Goal: Task Accomplishment & Management: Complete application form

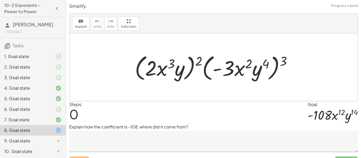
scroll to position [11, 0]
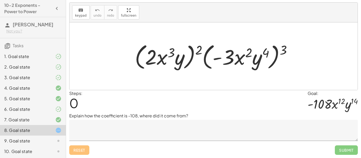
click at [154, 126] on textarea at bounding box center [213, 130] width 289 height 21
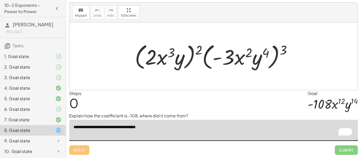
click at [166, 128] on textarea "**********" at bounding box center [213, 130] width 289 height 21
click at [160, 127] on textarea "**********" at bounding box center [213, 130] width 289 height 21
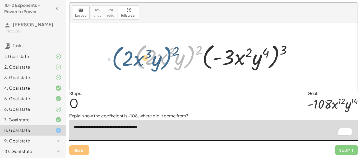
drag, startPoint x: 195, startPoint y: 50, endPoint x: 171, endPoint y: 51, distance: 23.3
click at [171, 51] on div at bounding box center [215, 56] width 167 height 30
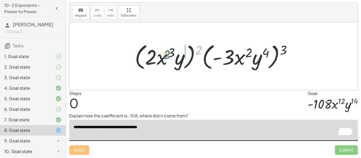
drag, startPoint x: 199, startPoint y: 51, endPoint x: 167, endPoint y: 59, distance: 32.8
click at [167, 59] on div at bounding box center [215, 56] width 167 height 30
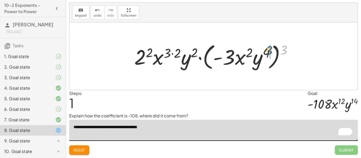
drag, startPoint x: 284, startPoint y: 54, endPoint x: 268, endPoint y: 54, distance: 15.6
click at [268, 54] on div at bounding box center [216, 56] width 168 height 30
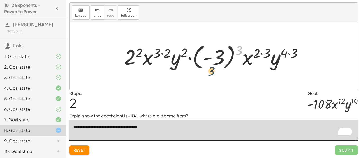
drag, startPoint x: 237, startPoint y: 50, endPoint x: 209, endPoint y: 71, distance: 34.8
click at [209, 71] on div at bounding box center [215, 56] width 188 height 29
drag, startPoint x: 241, startPoint y: 47, endPoint x: 222, endPoint y: 51, distance: 19.1
click at [222, 51] on div at bounding box center [215, 56] width 188 height 29
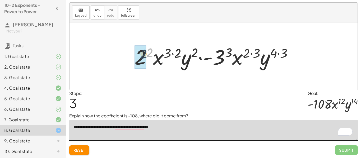
drag, startPoint x: 149, startPoint y: 54, endPoint x: 142, endPoint y: 56, distance: 7.1
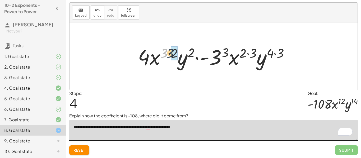
drag, startPoint x: 162, startPoint y: 55, endPoint x: 171, endPoint y: 54, distance: 8.5
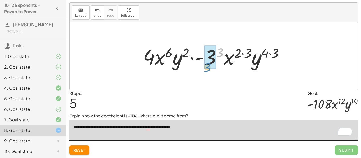
drag, startPoint x: 219, startPoint y: 51, endPoint x: 207, endPoint y: 67, distance: 20.1
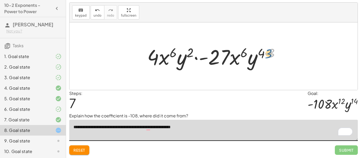
drag, startPoint x: 271, startPoint y: 57, endPoint x: 265, endPoint y: 57, distance: 5.3
click at [265, 57] on div at bounding box center [216, 56] width 142 height 27
drag, startPoint x: 273, startPoint y: 54, endPoint x: 264, endPoint y: 53, distance: 9.6
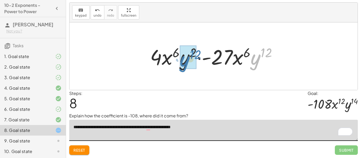
drag, startPoint x: 255, startPoint y: 69, endPoint x: 184, endPoint y: 71, distance: 71.4
click at [184, 71] on div "· ( · 2 · x 3 · y ) 2 · ( · - 3 · x 2 · y 4 ) 3 · 2 2 · x ( · 3 · 2 ) · y 2 · (…" at bounding box center [213, 57] width 143 height 30
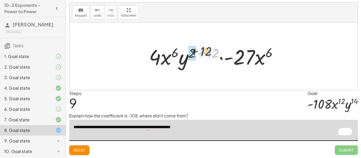
drag, startPoint x: 217, startPoint y: 50, endPoint x: 191, endPoint y: 47, distance: 25.6
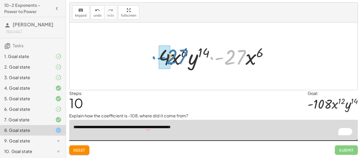
drag, startPoint x: 240, startPoint y: 58, endPoint x: 181, endPoint y: 58, distance: 58.4
click at [181, 58] on div at bounding box center [215, 56] width 119 height 27
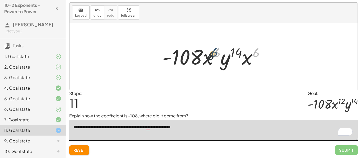
drag, startPoint x: 257, startPoint y: 52, endPoint x: 213, endPoint y: 52, distance: 43.9
click at [213, 52] on div at bounding box center [216, 56] width 112 height 27
drag, startPoint x: 248, startPoint y: 60, endPoint x: 210, endPoint y: 62, distance: 37.8
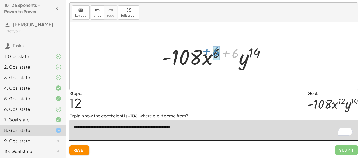
drag, startPoint x: 235, startPoint y: 54, endPoint x: 216, endPoint y: 53, distance: 19.3
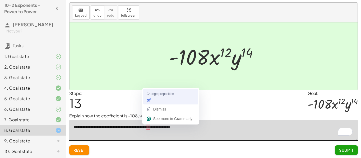
type textarea "**********"
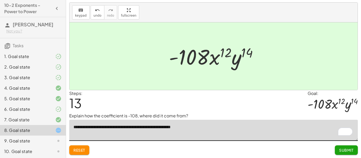
click at [346, 149] on span "Submit" at bounding box center [346, 150] width 15 height 5
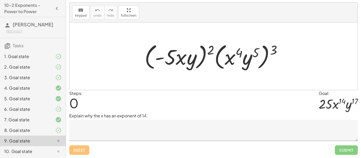
click at [255, 129] on textarea at bounding box center [213, 130] width 289 height 21
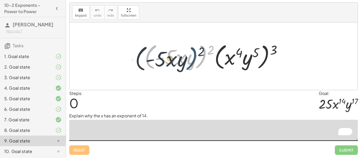
drag, startPoint x: 207, startPoint y: 49, endPoint x: 195, endPoint y: 52, distance: 12.3
click at [195, 52] on div at bounding box center [215, 56] width 147 height 30
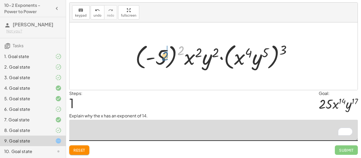
drag, startPoint x: 181, startPoint y: 50, endPoint x: 164, endPoint y: 56, distance: 17.1
click at [164, 56] on div at bounding box center [216, 56] width 166 height 30
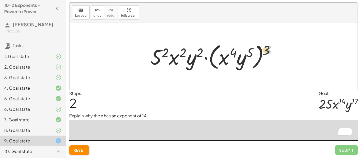
drag, startPoint x: 266, startPoint y: 52, endPoint x: 256, endPoint y: 53, distance: 10.1
click at [256, 53] on div at bounding box center [215, 56] width 135 height 30
drag, startPoint x: 269, startPoint y: 50, endPoint x: 241, endPoint y: 64, distance: 30.4
click at [241, 64] on div at bounding box center [215, 56] width 135 height 30
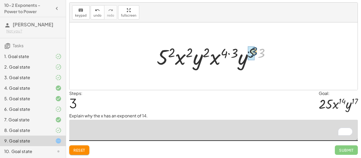
drag, startPoint x: 260, startPoint y: 54, endPoint x: 252, endPoint y: 53, distance: 8.1
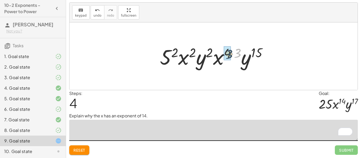
drag, startPoint x: 238, startPoint y: 53, endPoint x: 229, endPoint y: 54, distance: 9.6
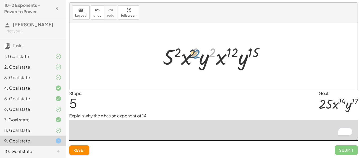
drag, startPoint x: 213, startPoint y: 52, endPoint x: 197, endPoint y: 54, distance: 16.2
click at [197, 54] on div at bounding box center [215, 56] width 111 height 27
drag, startPoint x: 178, startPoint y: 51, endPoint x: 169, endPoint y: 54, distance: 9.4
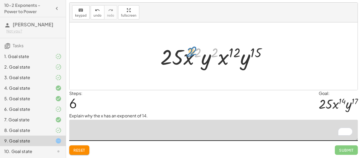
drag, startPoint x: 215, startPoint y: 56, endPoint x: 199, endPoint y: 56, distance: 16.9
click at [199, 56] on div at bounding box center [216, 56] width 116 height 27
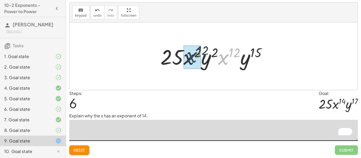
drag, startPoint x: 220, startPoint y: 64, endPoint x: 188, endPoint y: 62, distance: 32.3
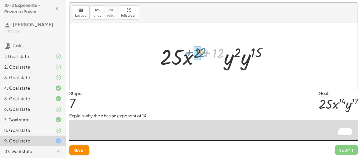
drag, startPoint x: 219, startPoint y: 56, endPoint x: 200, endPoint y: 55, distance: 19.1
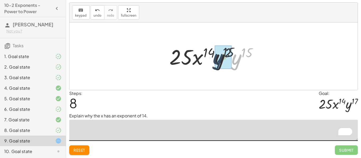
drag, startPoint x: 234, startPoint y: 64, endPoint x: 215, endPoint y: 64, distance: 19.6
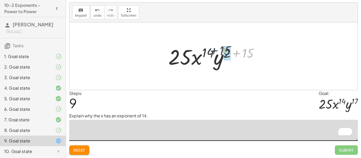
drag, startPoint x: 249, startPoint y: 55, endPoint x: 226, endPoint y: 53, distance: 23.1
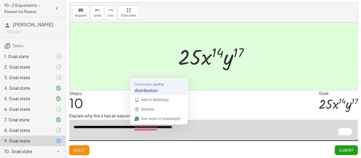
type textarea "**********"
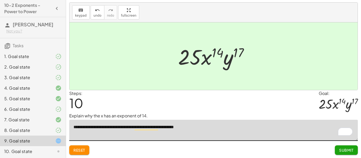
click at [355, 151] on button "Submit" at bounding box center [346, 151] width 23 height 10
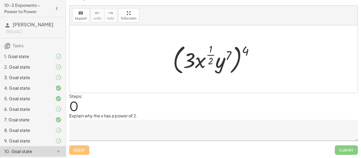
scroll to position [22, 0]
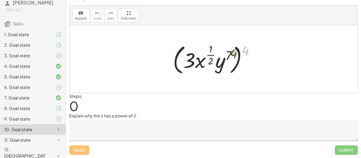
drag, startPoint x: 243, startPoint y: 51, endPoint x: 227, endPoint y: 55, distance: 16.2
click at [227, 55] on div at bounding box center [215, 59] width 90 height 34
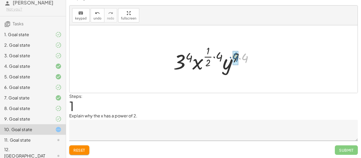
drag, startPoint x: 247, startPoint y: 58, endPoint x: 238, endPoint y: 57, distance: 9.6
drag, startPoint x: 222, startPoint y: 56, endPoint x: 211, endPoint y: 56, distance: 10.3
click at [211, 56] on div at bounding box center [215, 59] width 88 height 31
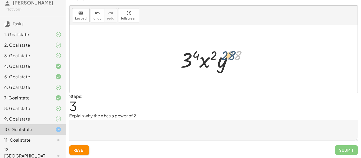
drag, startPoint x: 238, startPoint y: 55, endPoint x: 233, endPoint y: 55, distance: 5.3
click at [233, 55] on div at bounding box center [216, 59] width 76 height 27
drag, startPoint x: 195, startPoint y: 55, endPoint x: 187, endPoint y: 62, distance: 10.9
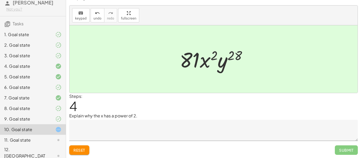
click at [224, 126] on textarea at bounding box center [213, 130] width 289 height 21
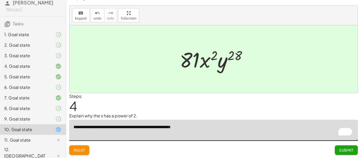
type textarea "**********"
click at [339, 150] on span "Submit" at bounding box center [346, 150] width 15 height 5
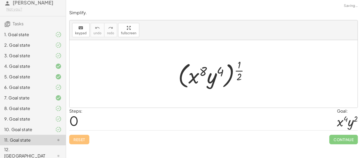
scroll to position [0, 0]
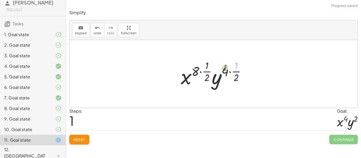
drag, startPoint x: 237, startPoint y: 68, endPoint x: 227, endPoint y: 72, distance: 10.7
click at [227, 72] on div at bounding box center [215, 73] width 75 height 31
drag, startPoint x: 237, startPoint y: 73, endPoint x: 227, endPoint y: 72, distance: 9.5
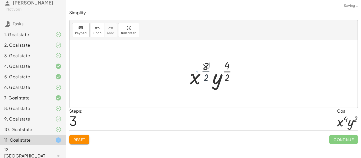
click at [201, 72] on div at bounding box center [215, 73] width 54 height 31
drag, startPoint x: 206, startPoint y: 78, endPoint x: 206, endPoint y: 73, distance: 4.8
click at [206, 73] on div at bounding box center [215, 73] width 54 height 31
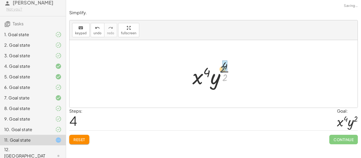
drag, startPoint x: 225, startPoint y: 76, endPoint x: 222, endPoint y: 67, distance: 9.6
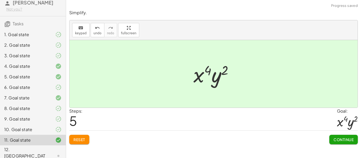
click at [351, 142] on button "Continue" at bounding box center [343, 140] width 29 height 10
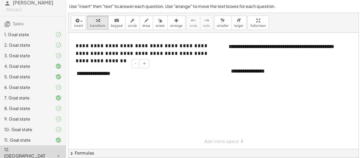
click at [109, 79] on div "**********" at bounding box center [110, 74] width 79 height 18
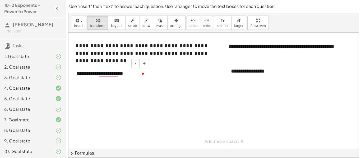
scroll to position [22, 0]
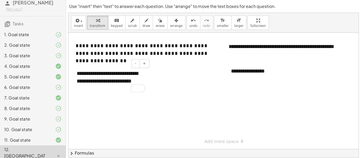
click at [101, 90] on div "**********" at bounding box center [110, 81] width 79 height 33
click at [248, 72] on div "**********" at bounding box center [265, 71] width 79 height 18
drag, startPoint x: 271, startPoint y: 75, endPoint x: 259, endPoint y: 71, distance: 12.1
click at [259, 71] on div "**********" at bounding box center [265, 71] width 79 height 18
click at [273, 73] on div "**********" at bounding box center [265, 71] width 79 height 18
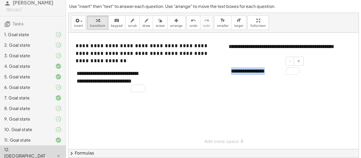
drag, startPoint x: 273, startPoint y: 73, endPoint x: 227, endPoint y: 71, distance: 46.0
click at [227, 71] on div "**********" at bounding box center [265, 71] width 79 height 18
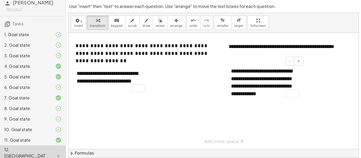
click at [268, 96] on div "**********" at bounding box center [265, 82] width 79 height 41
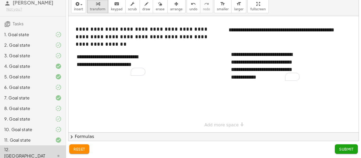
click at [347, 149] on span "Submit" at bounding box center [346, 149] width 15 height 5
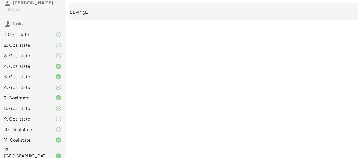
scroll to position [0, 0]
